Goal: Task Accomplishment & Management: Manage account settings

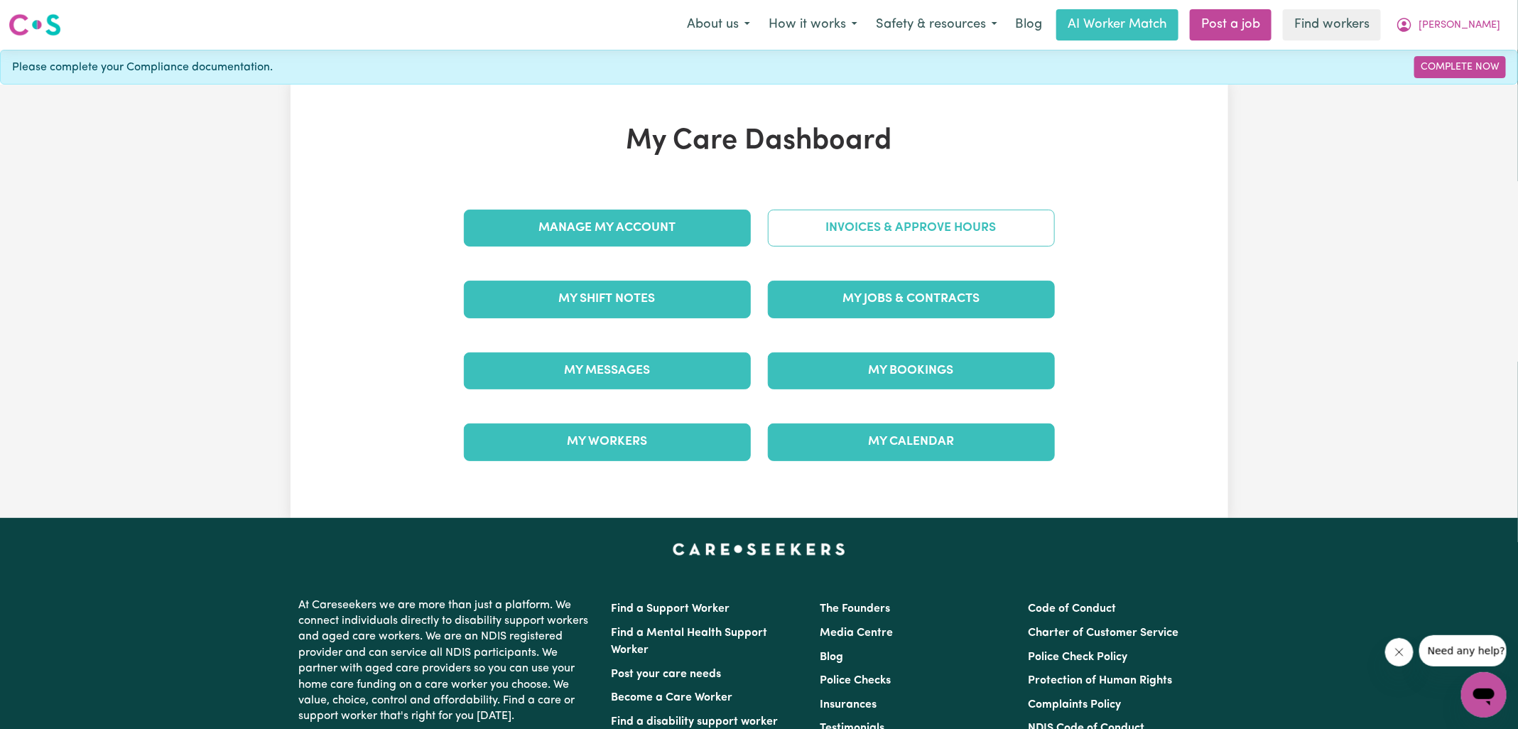
click at [877, 237] on link "Invoices & Approve Hours" at bounding box center [911, 228] width 287 height 37
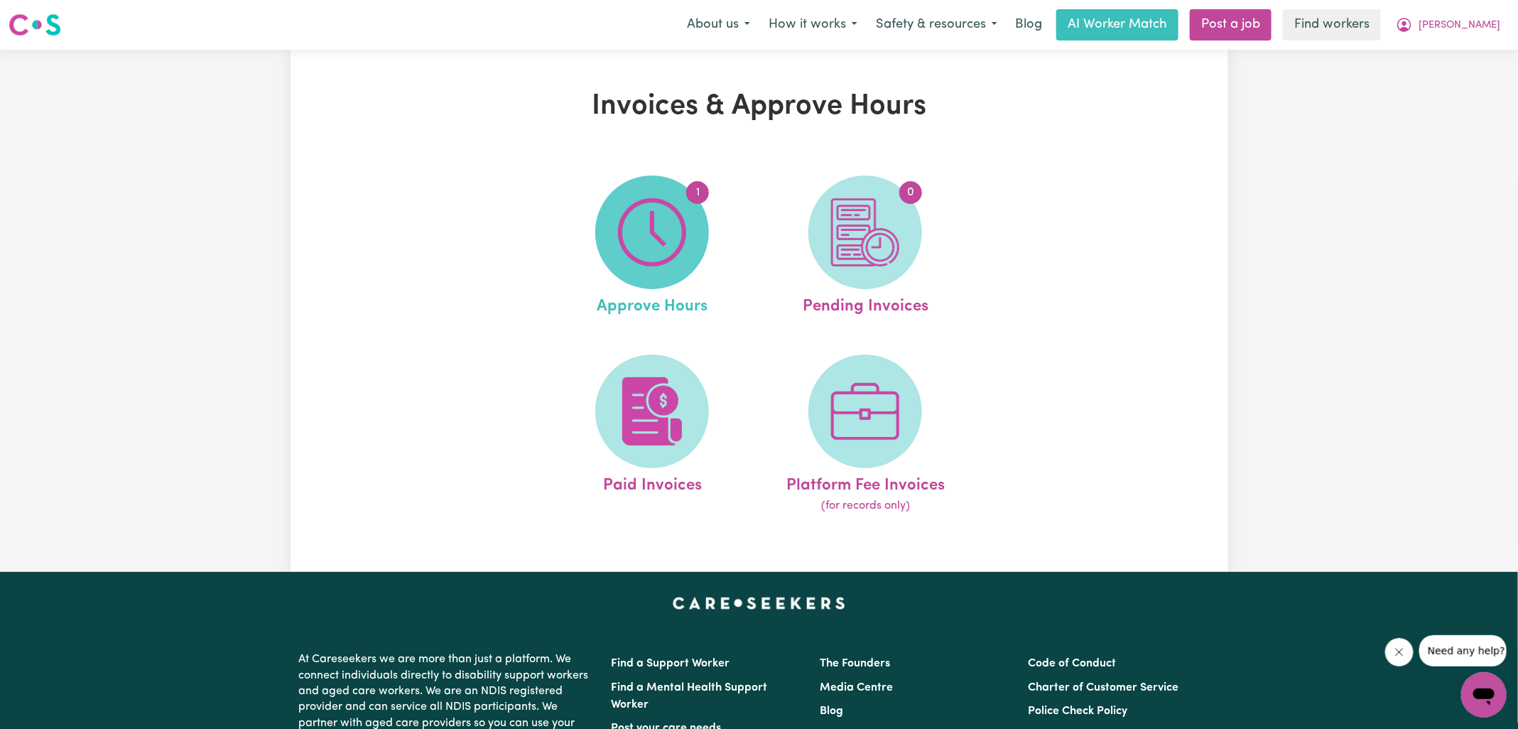
click at [681, 239] on img at bounding box center [652, 232] width 68 height 68
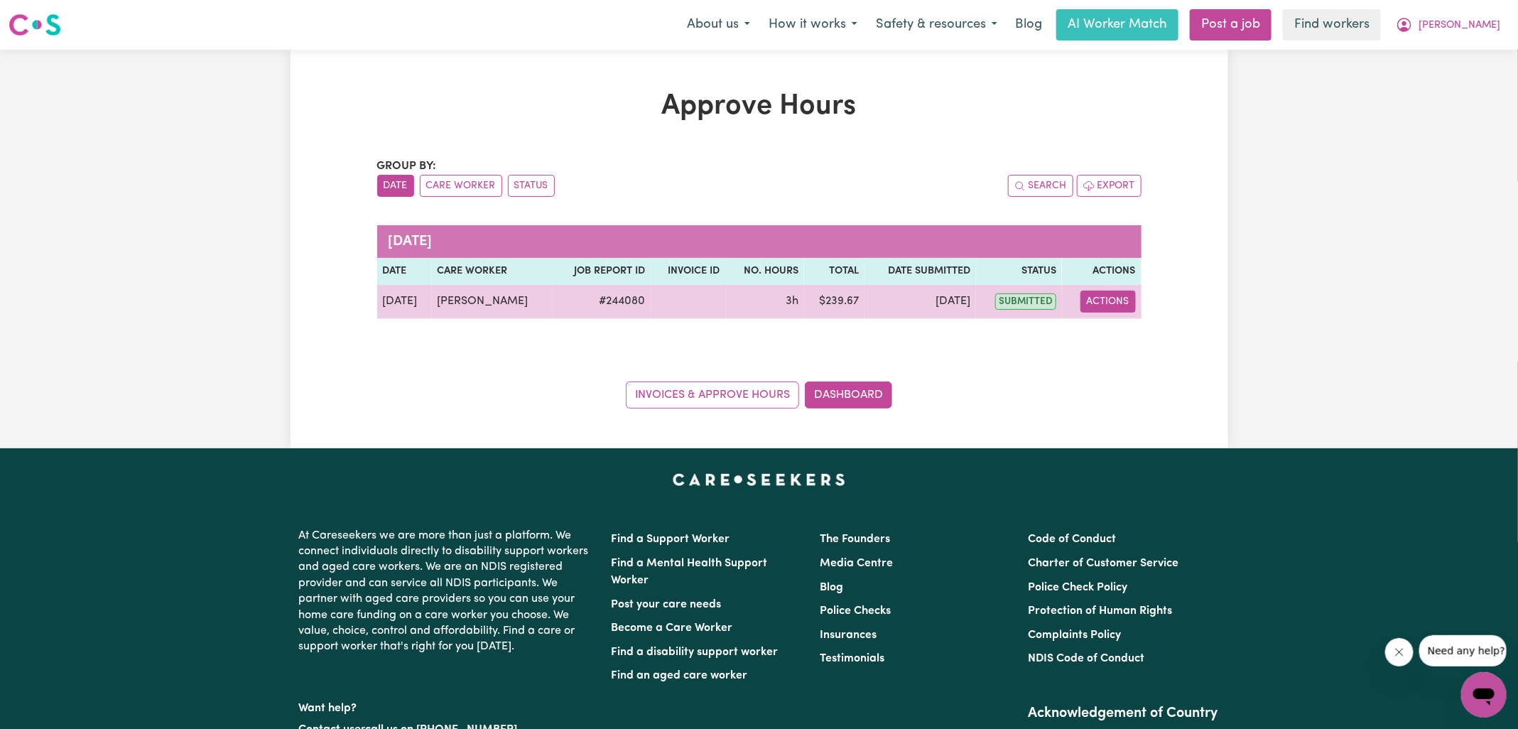
click at [1113, 304] on button "Actions" at bounding box center [1108, 302] width 55 height 22
click at [1131, 329] on link "View Job Report" at bounding box center [1144, 334] width 121 height 28
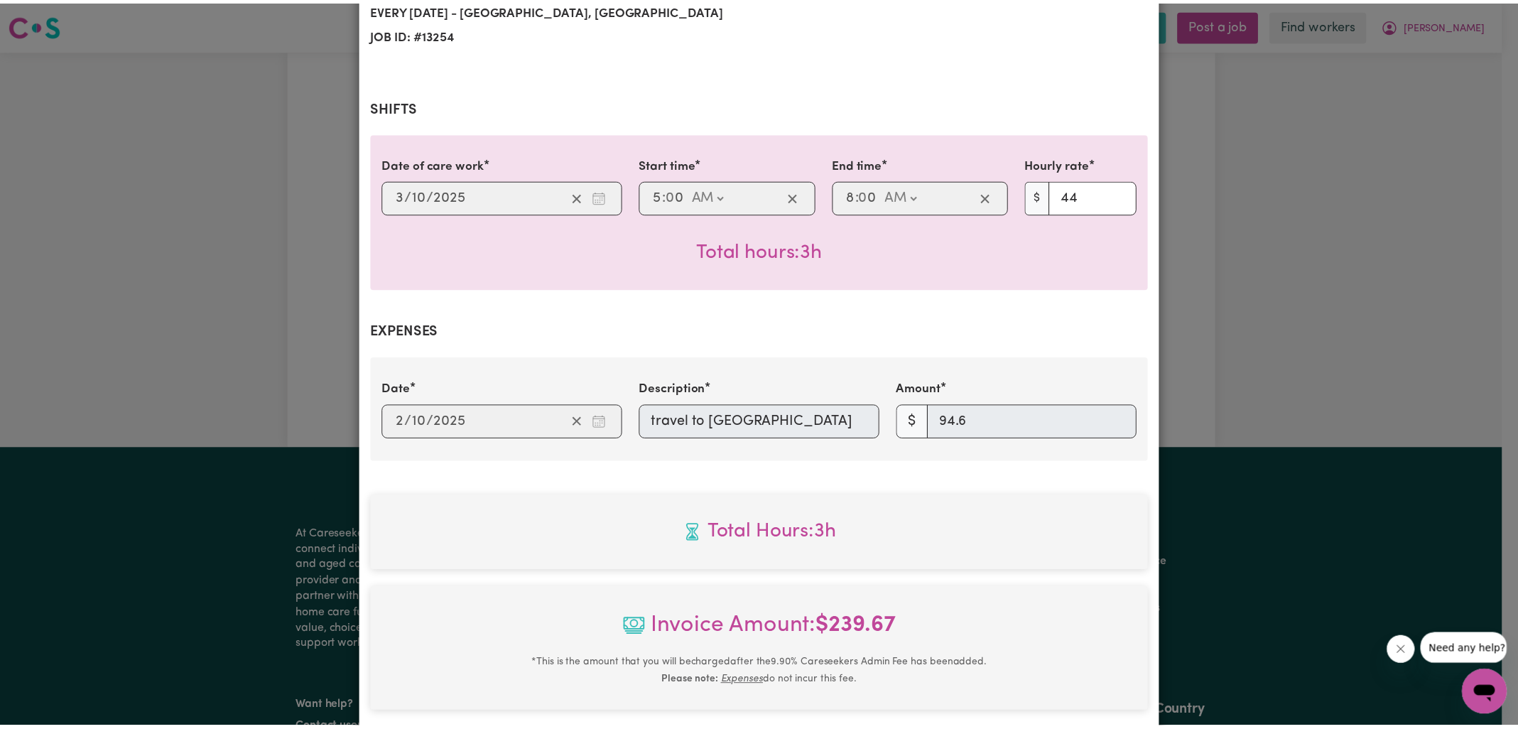
scroll to position [470, 0]
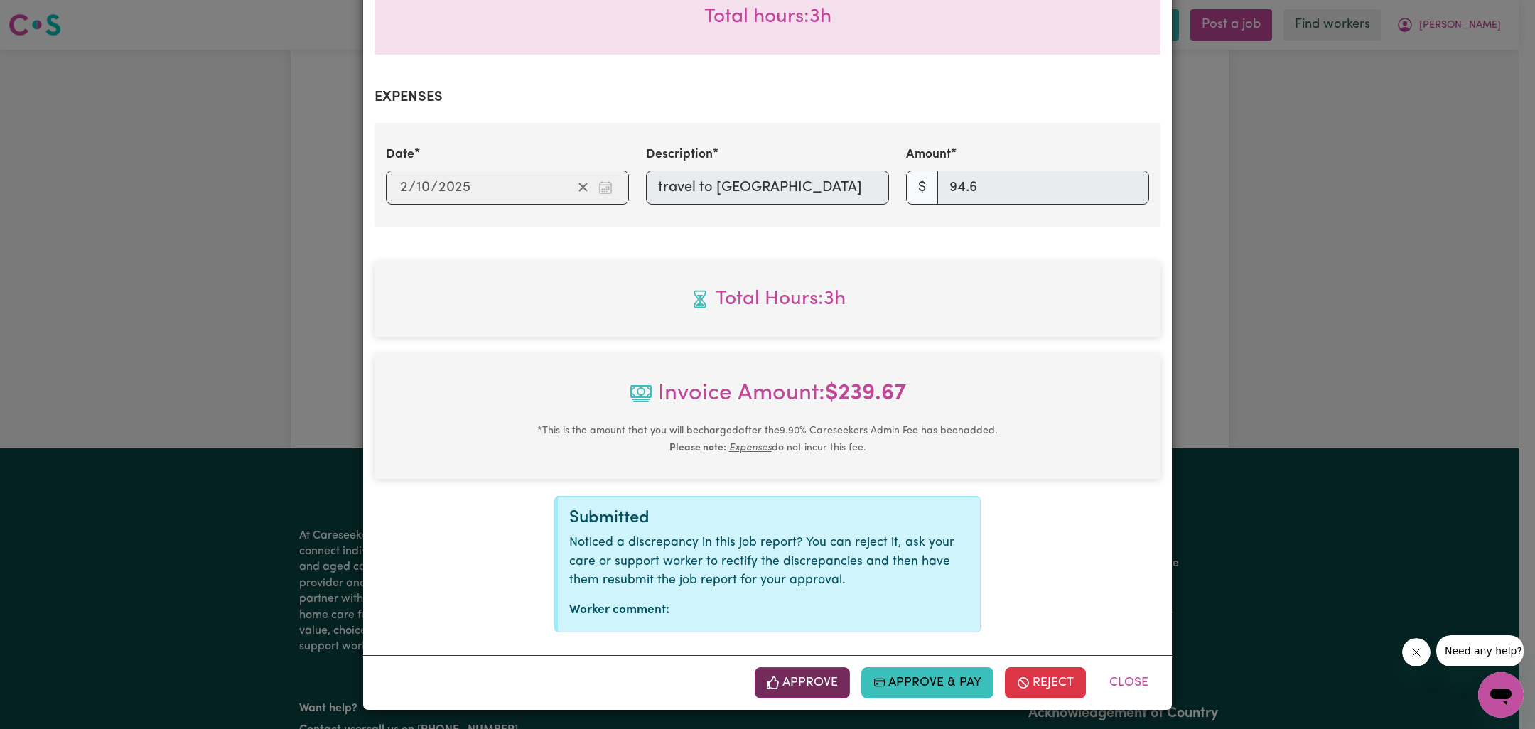
click at [806, 682] on button "Approve" at bounding box center [802, 682] width 95 height 31
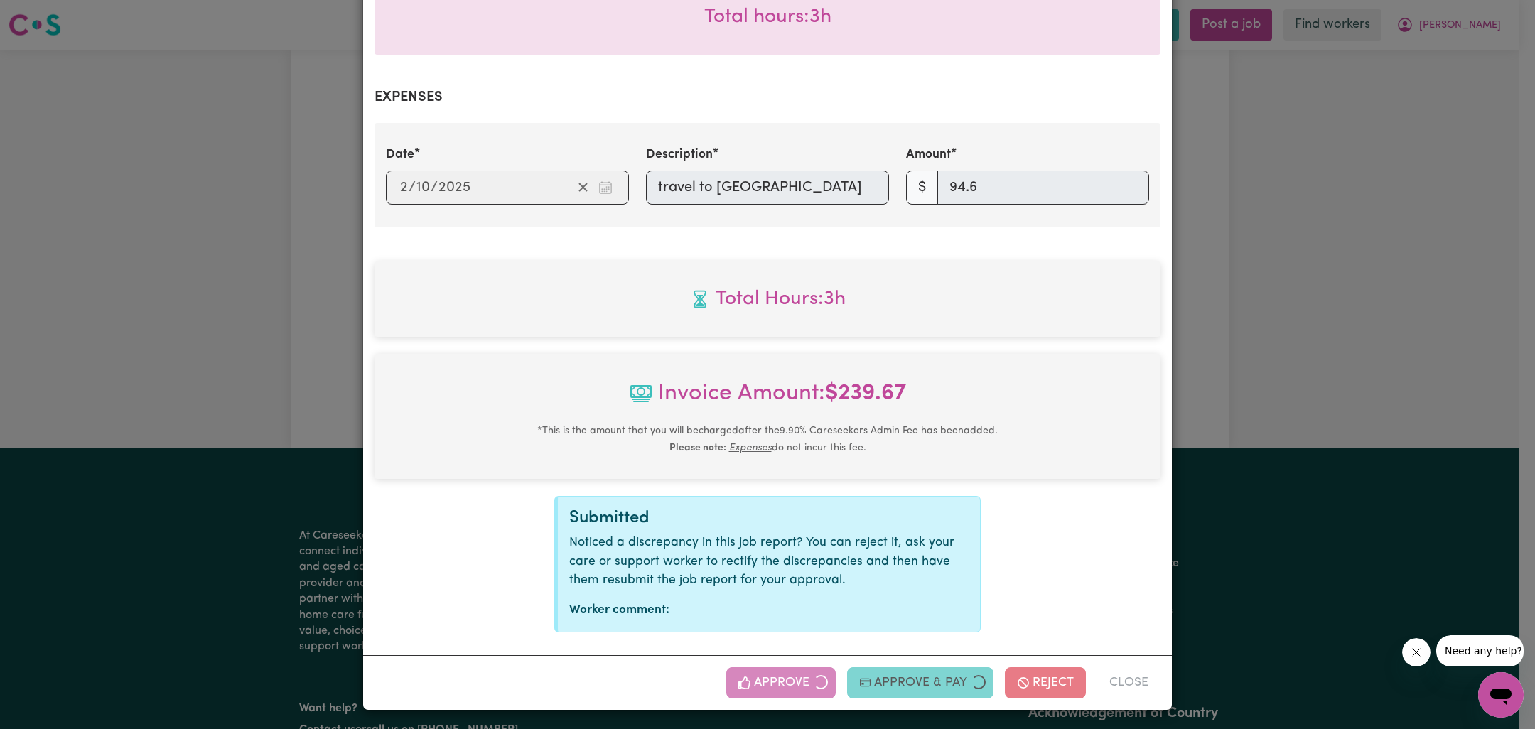
click at [1250, 342] on div "Job Report # 244080 - [PERSON_NAME] Summary Job report # 244080 Client name: [P…" at bounding box center [767, 364] width 1535 height 729
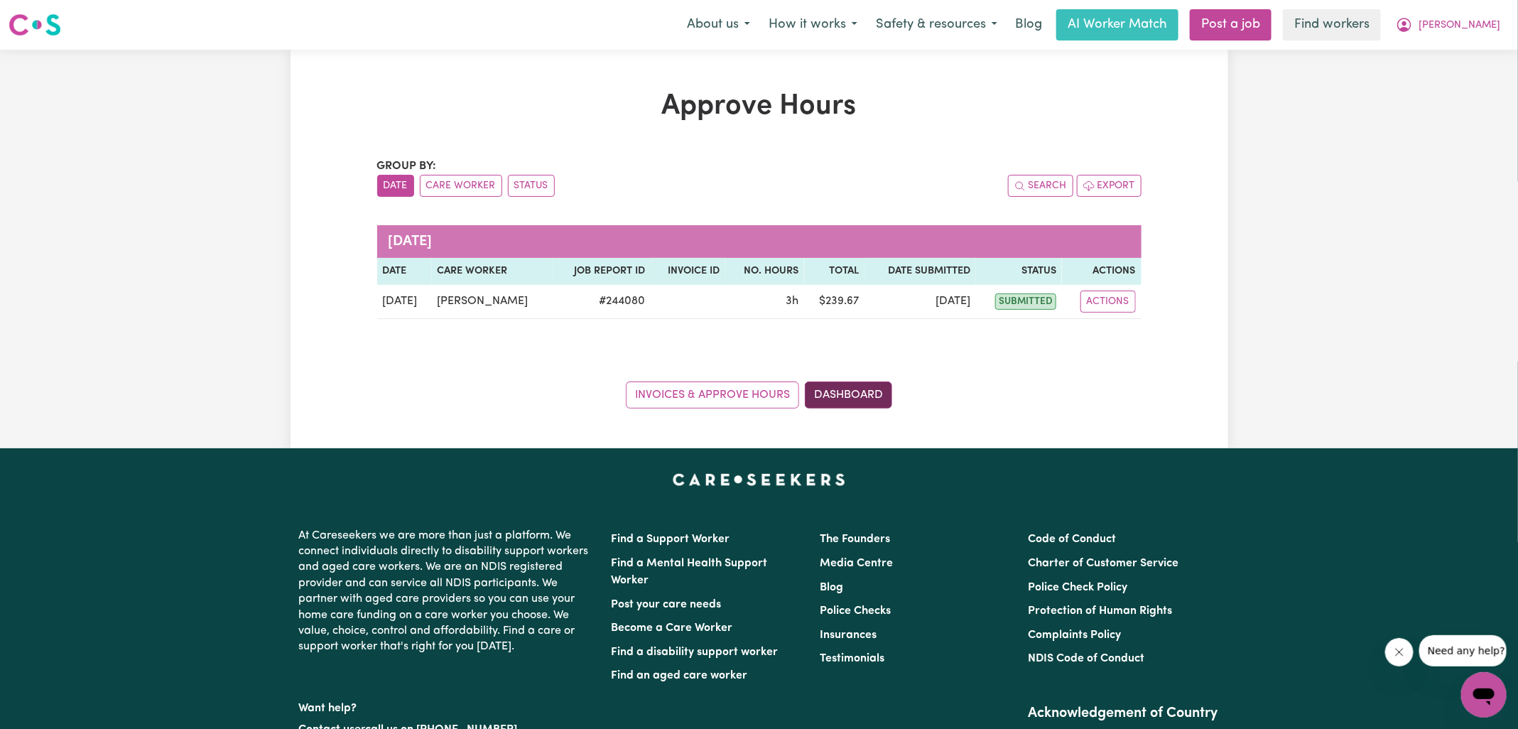
click at [868, 398] on link "Dashboard" at bounding box center [848, 395] width 87 height 27
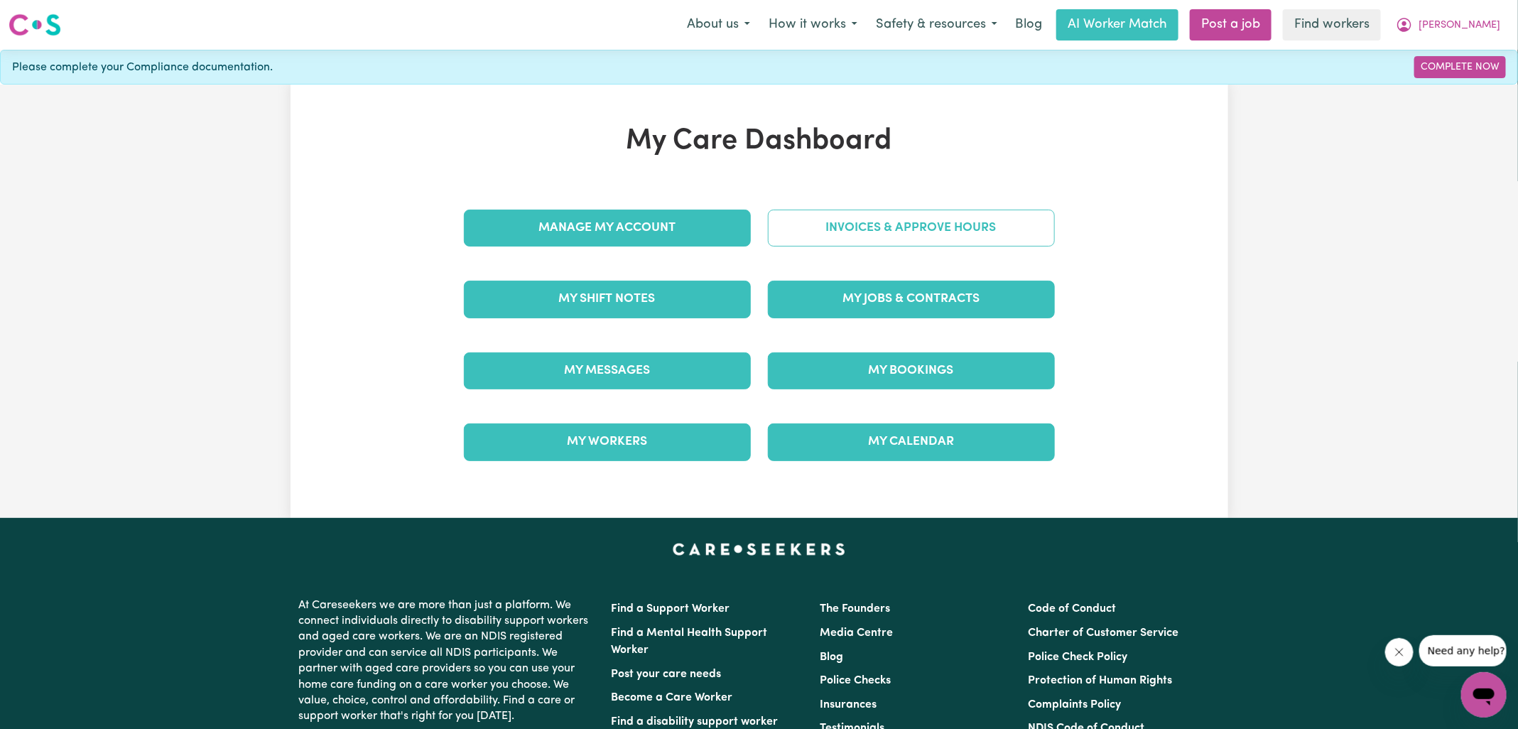
click at [912, 224] on link "Invoices & Approve Hours" at bounding box center [911, 228] width 287 height 37
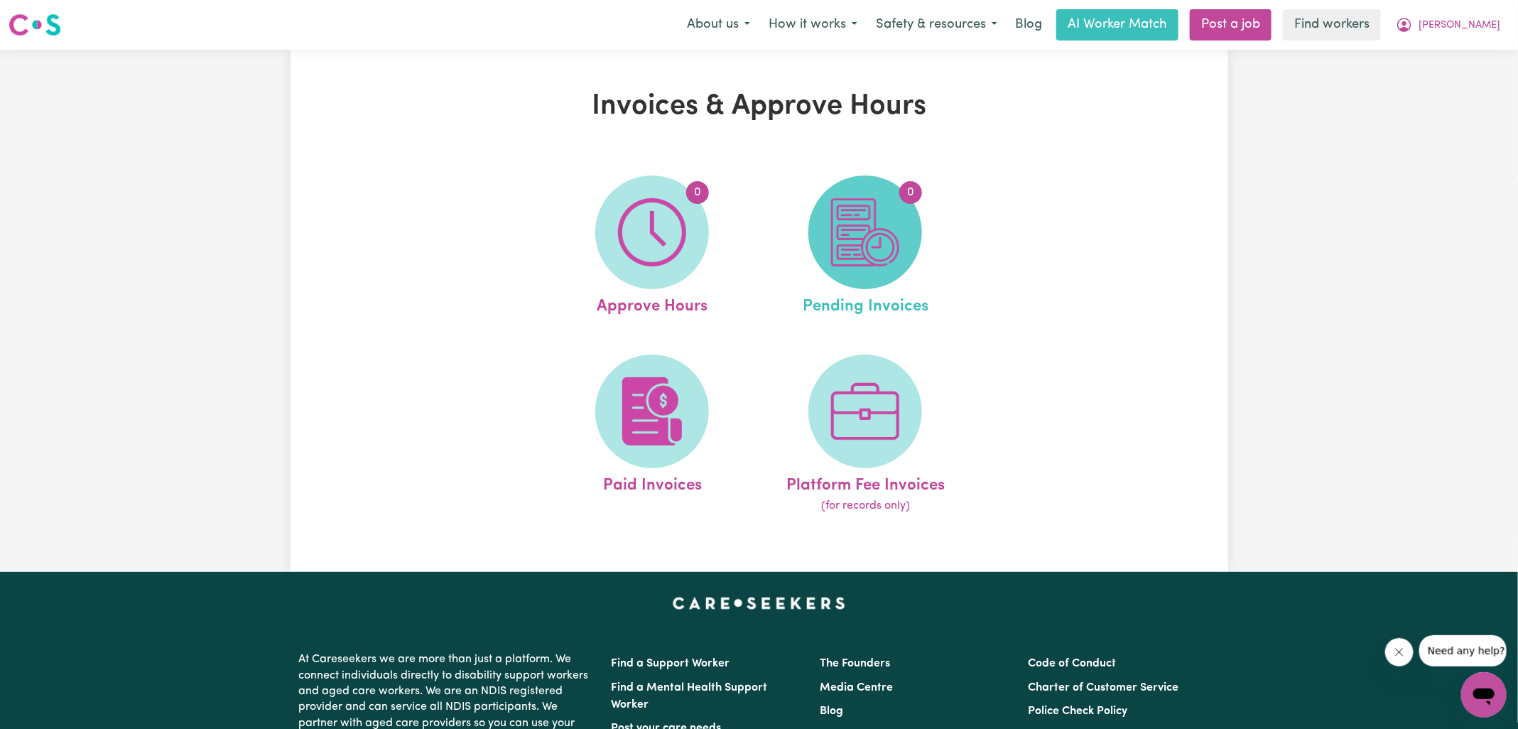
click at [920, 245] on span "0" at bounding box center [866, 232] width 114 height 114
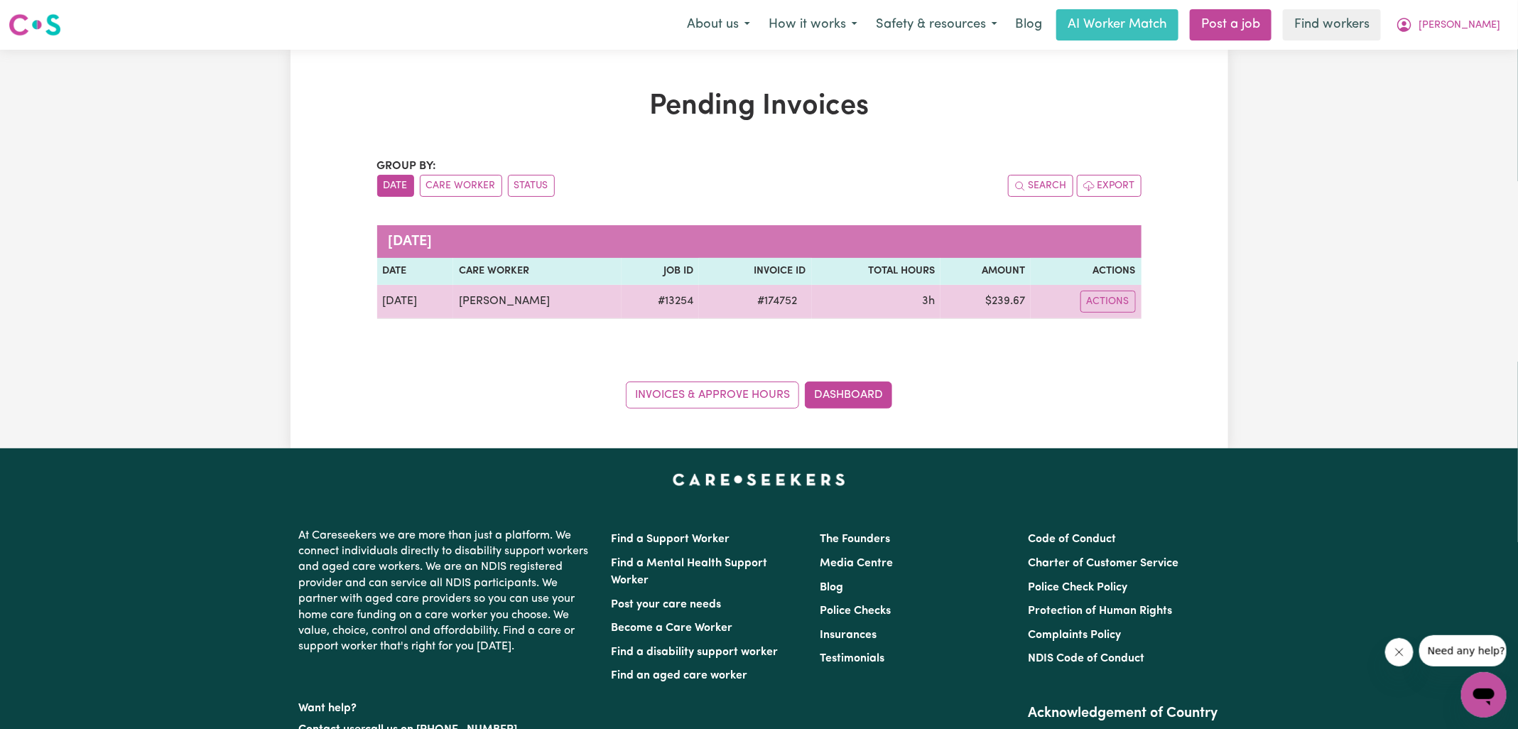
click at [759, 301] on span "# 174752" at bounding box center [778, 301] width 57 height 17
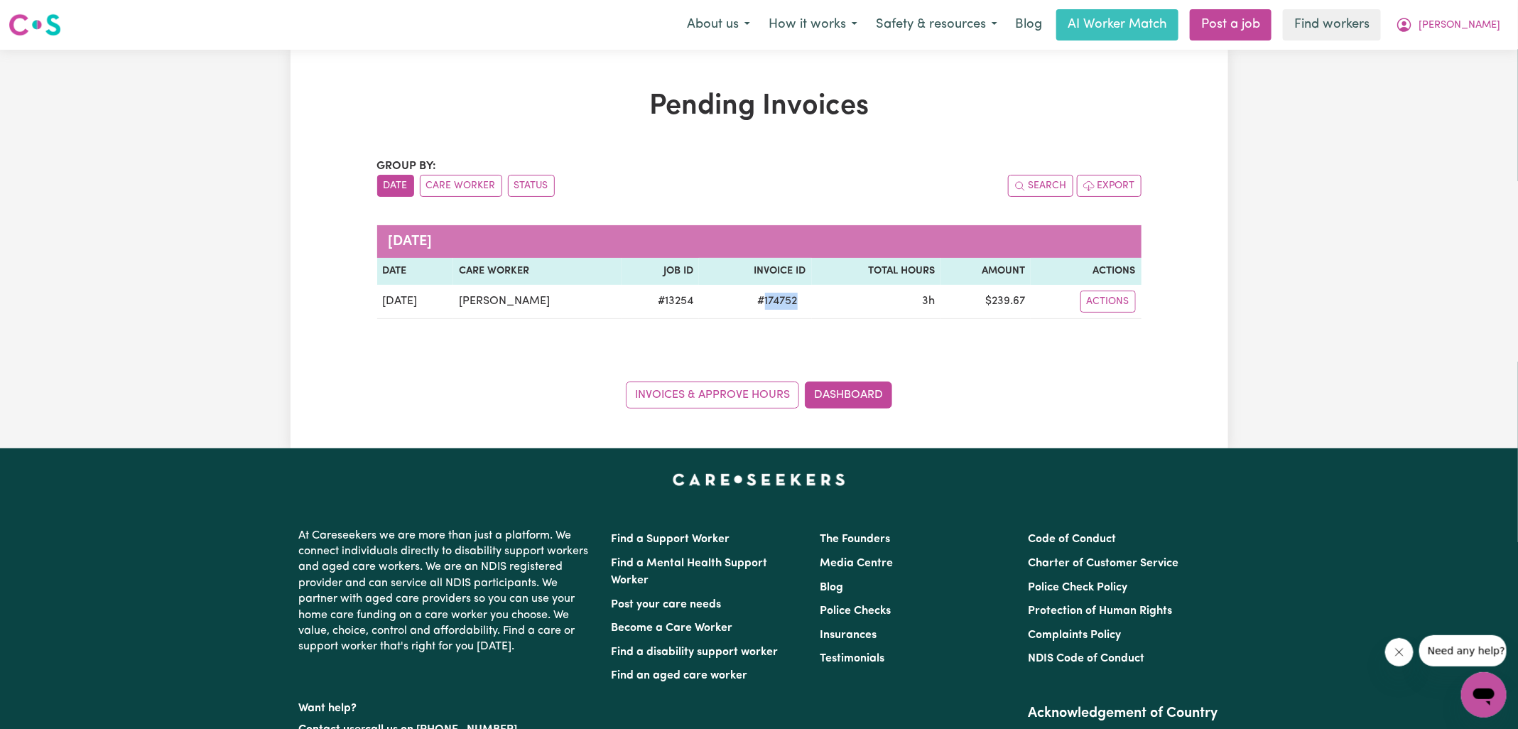
copy span "174752"
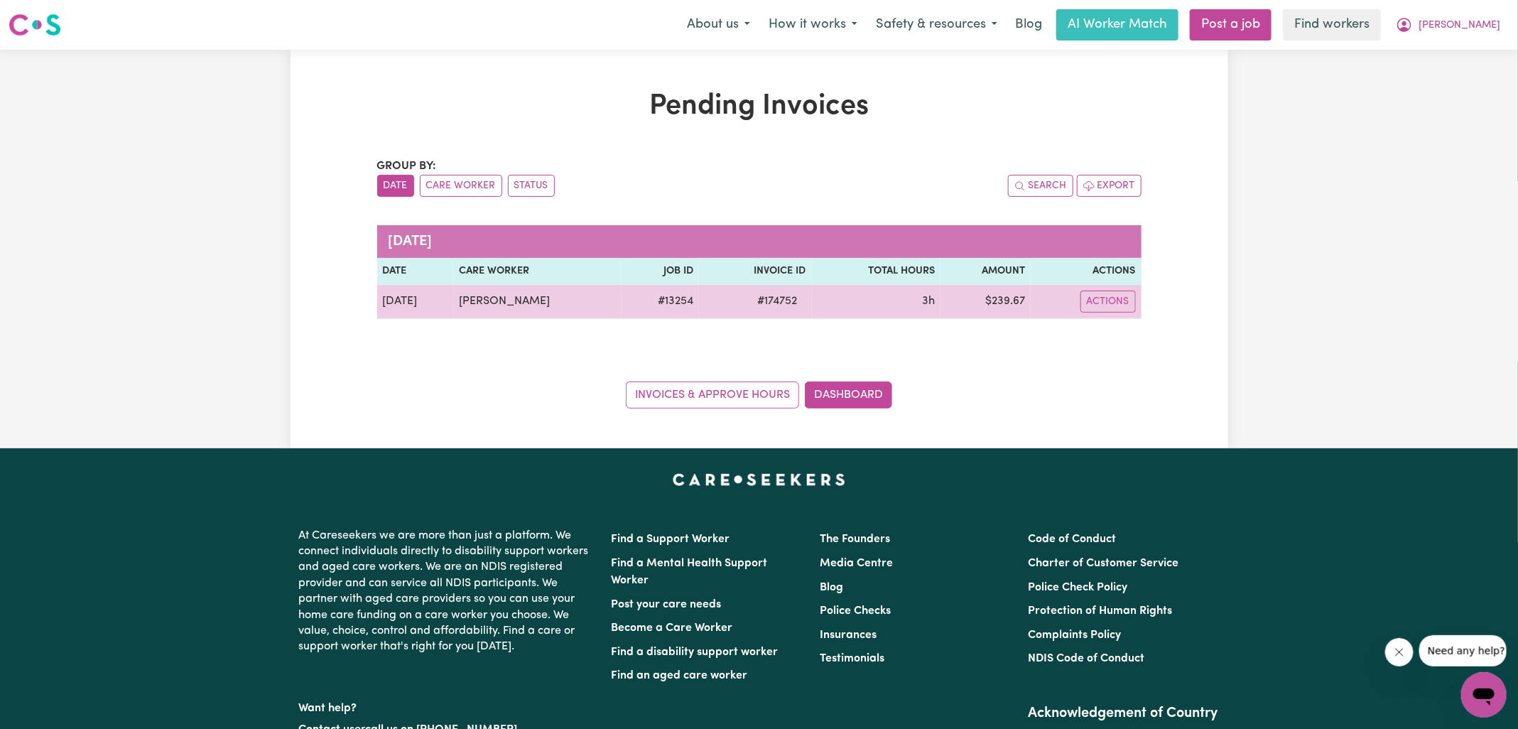
click at [1000, 298] on td "$ 239.67" at bounding box center [986, 302] width 90 height 34
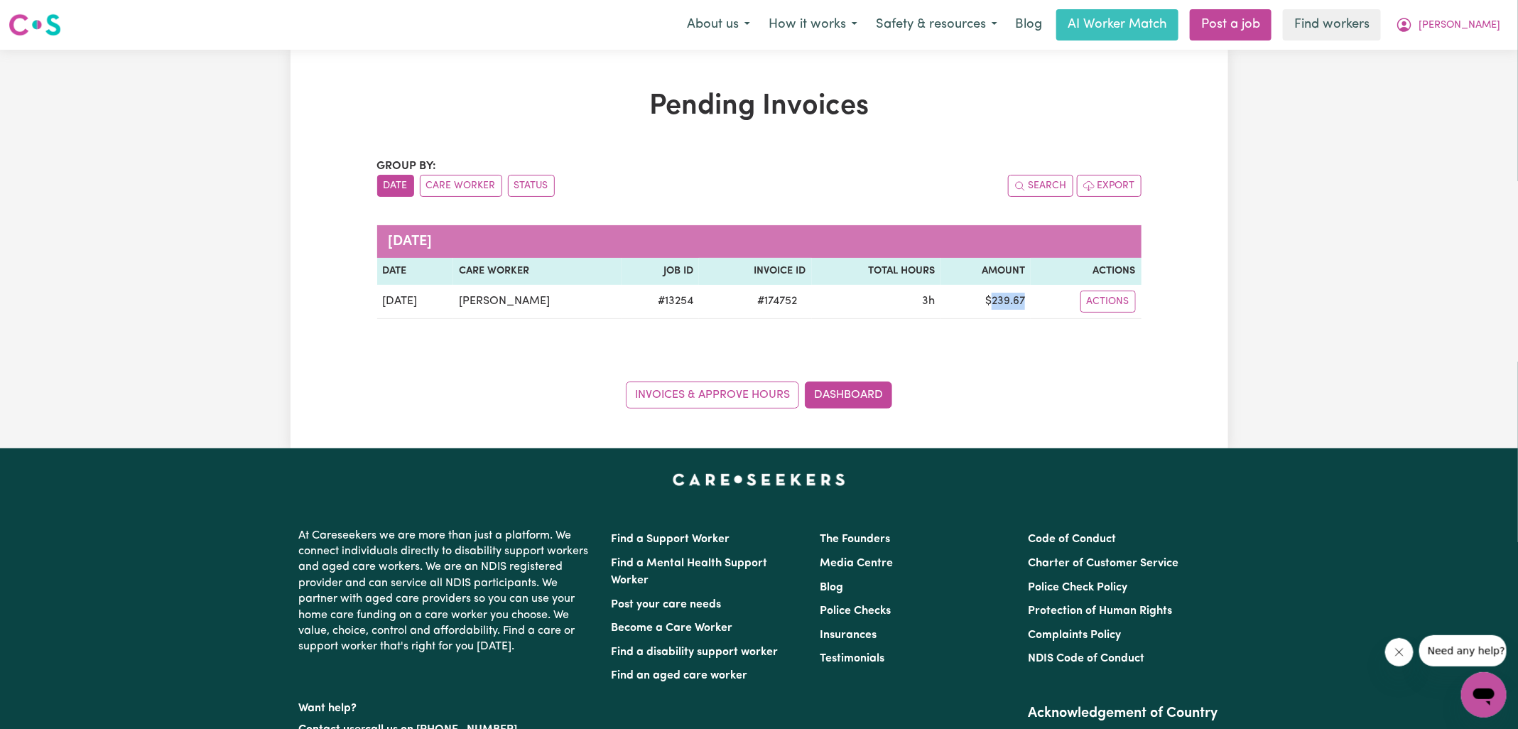
copy td "239.67"
click at [1413, 21] on icon "My Account" at bounding box center [1404, 24] width 17 height 17
click at [1441, 83] on link "Logout" at bounding box center [1453, 81] width 112 height 27
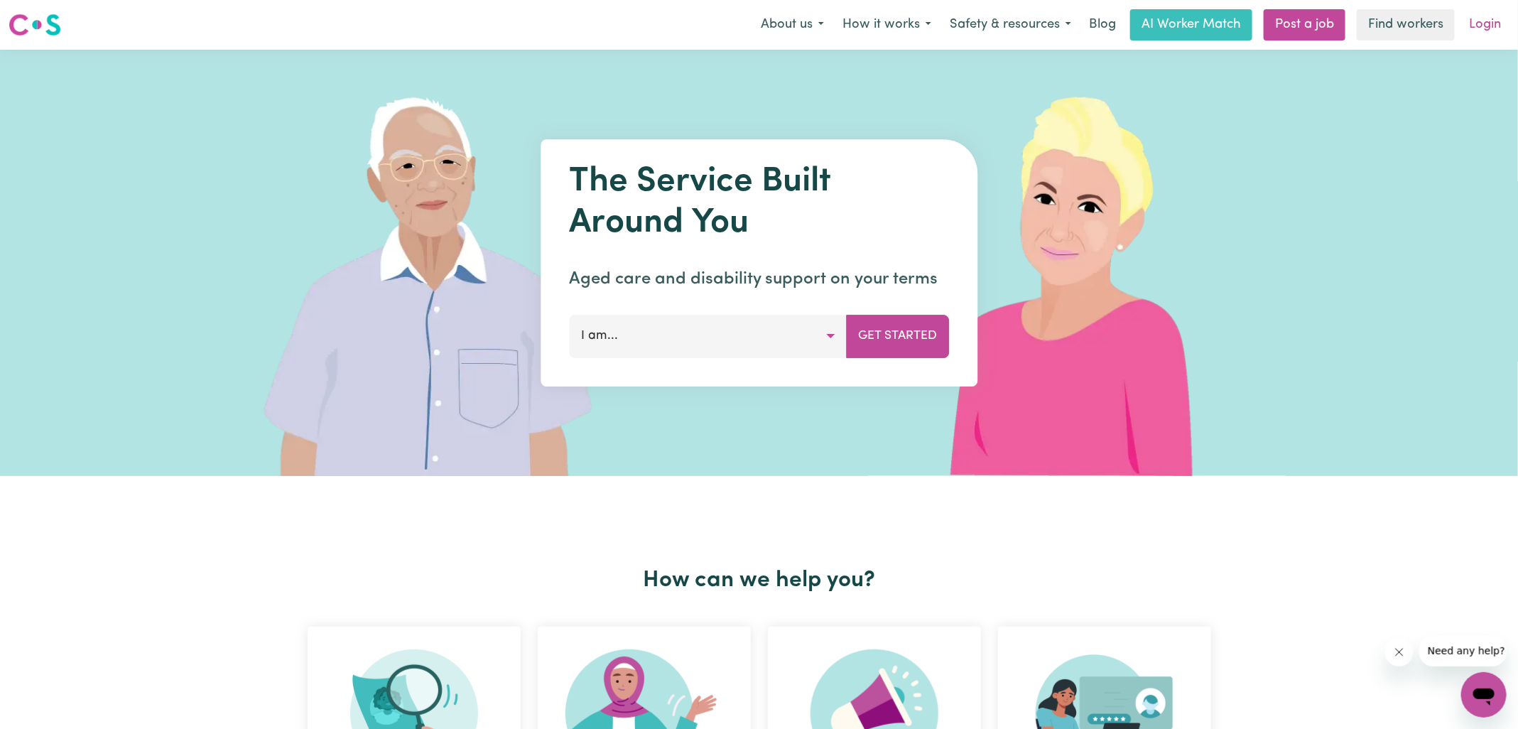
click at [1479, 34] on link "Login" at bounding box center [1485, 24] width 49 height 31
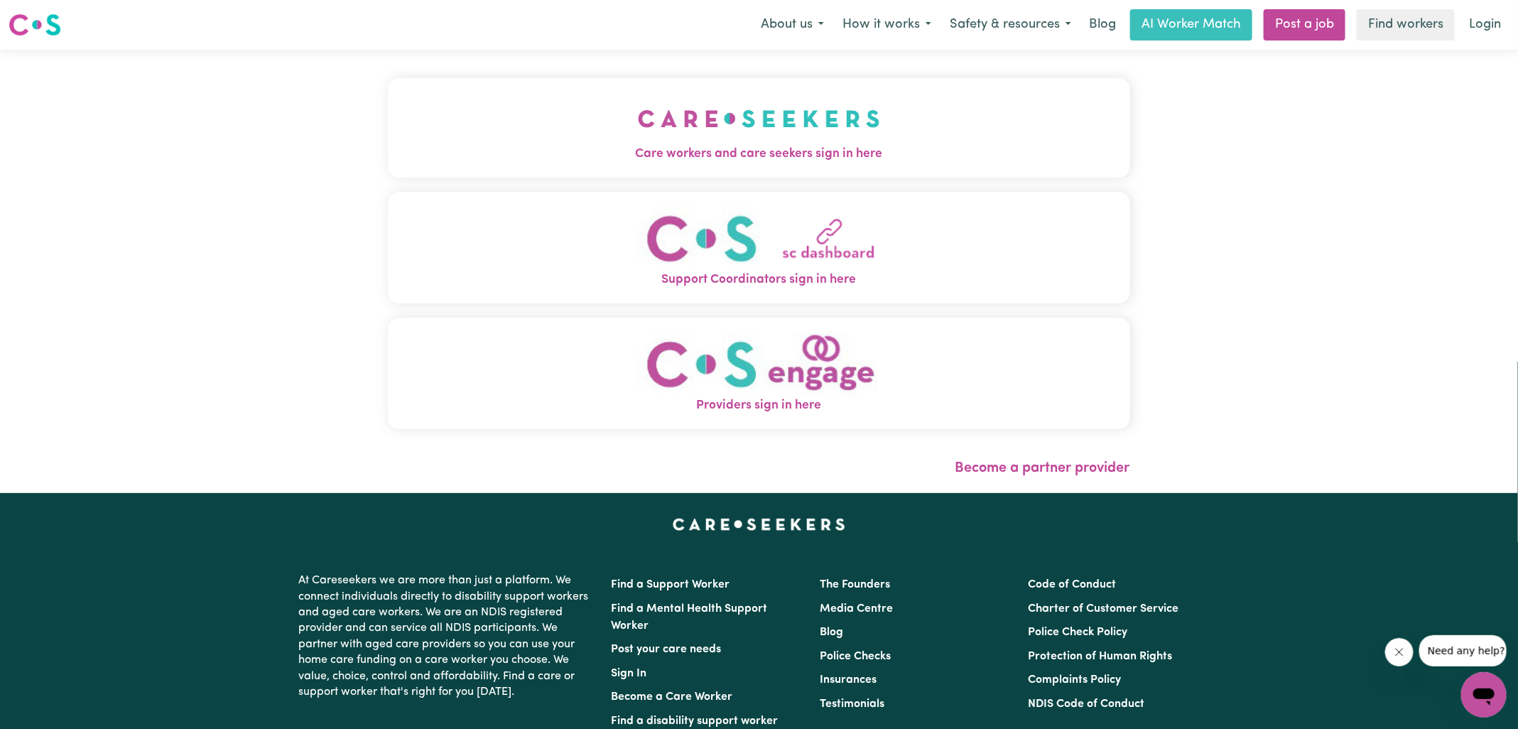
click at [532, 136] on button "Care workers and care seekers sign in here" at bounding box center [759, 127] width 742 height 99
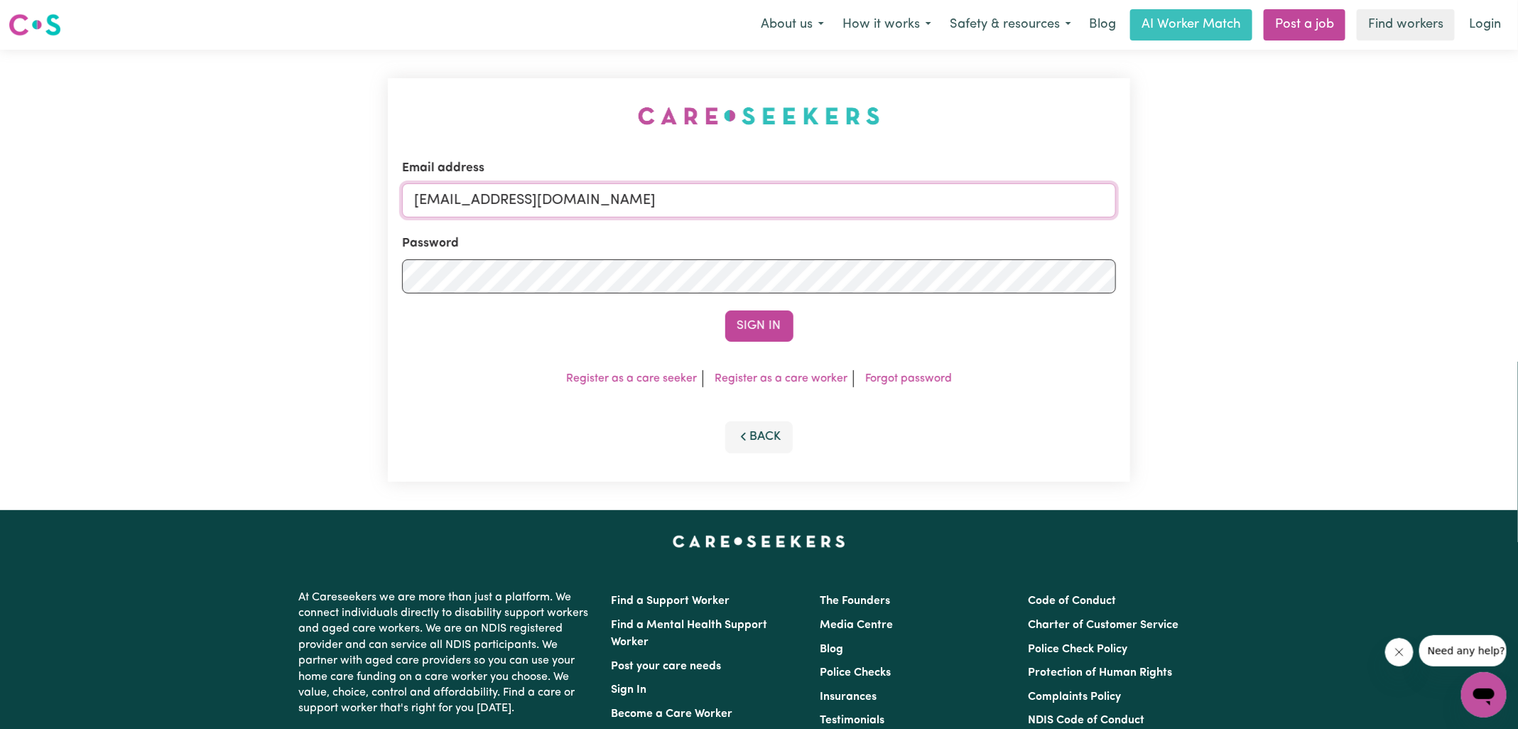
drag, startPoint x: 489, startPoint y: 198, endPoint x: 1056, endPoint y: 222, distance: 567.5
click at [1056, 222] on form "Email address [EMAIL_ADDRESS][DOMAIN_NAME] Password Sign In" at bounding box center [759, 250] width 714 height 183
type input "[EMAIL_ADDRESS][DOMAIN_NAME]"
click at [760, 328] on button "Sign In" at bounding box center [759, 325] width 68 height 31
